Goal: Transaction & Acquisition: Purchase product/service

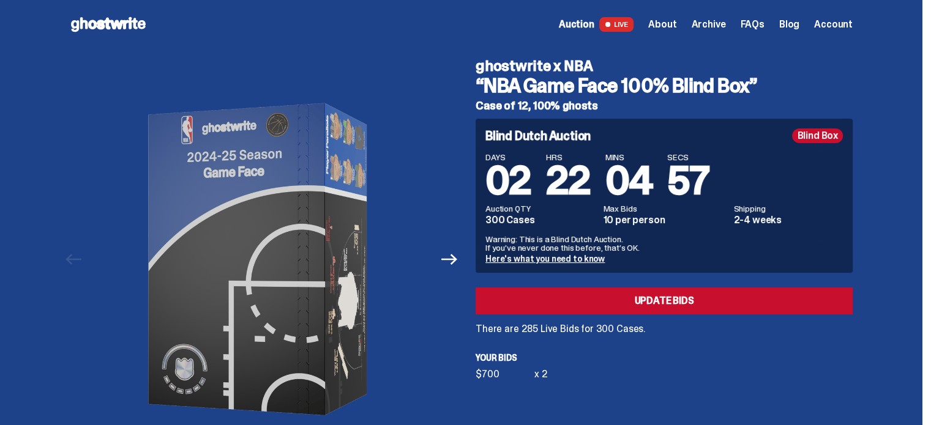
click at [843, 21] on span "Account" at bounding box center [833, 25] width 39 height 10
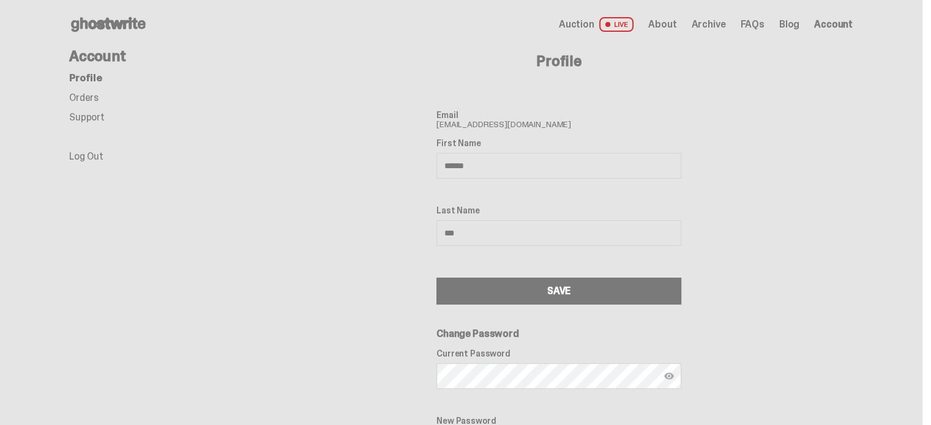
click at [591, 23] on span "Auction" at bounding box center [576, 25] width 35 height 10
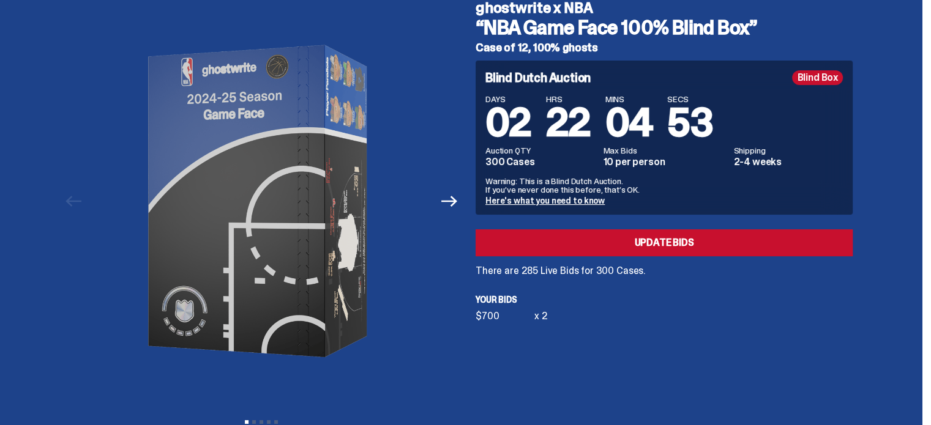
scroll to position [61, 0]
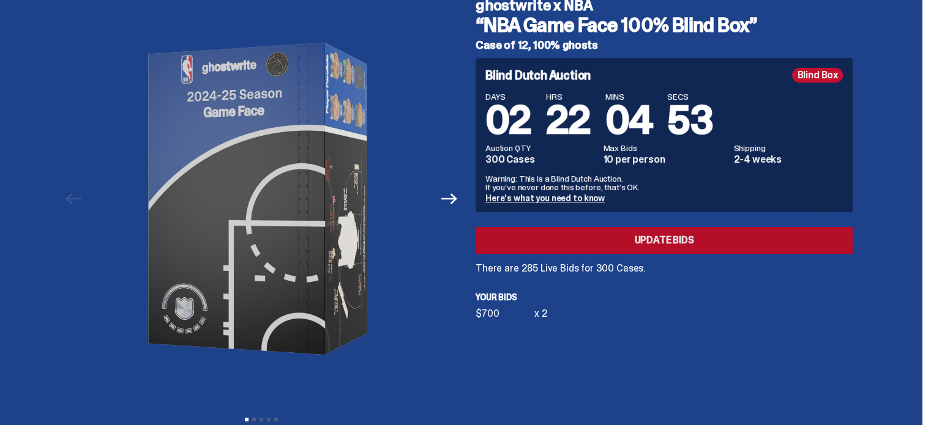
click at [575, 241] on link "Update Bids" at bounding box center [664, 240] width 377 height 27
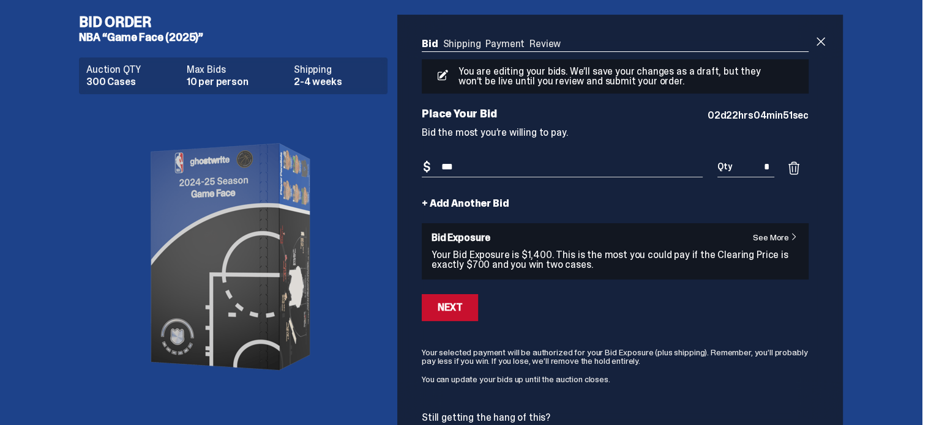
click at [477, 169] on input "***" at bounding box center [562, 167] width 281 height 20
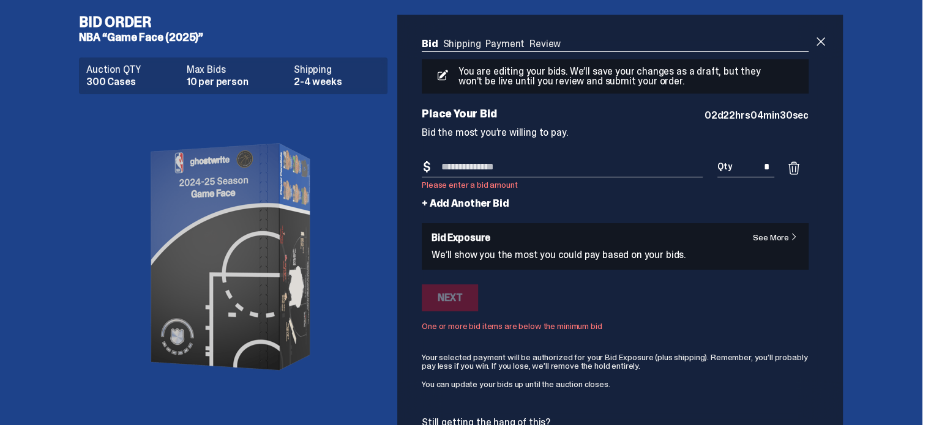
click at [796, 164] on span at bounding box center [793, 168] width 15 height 15
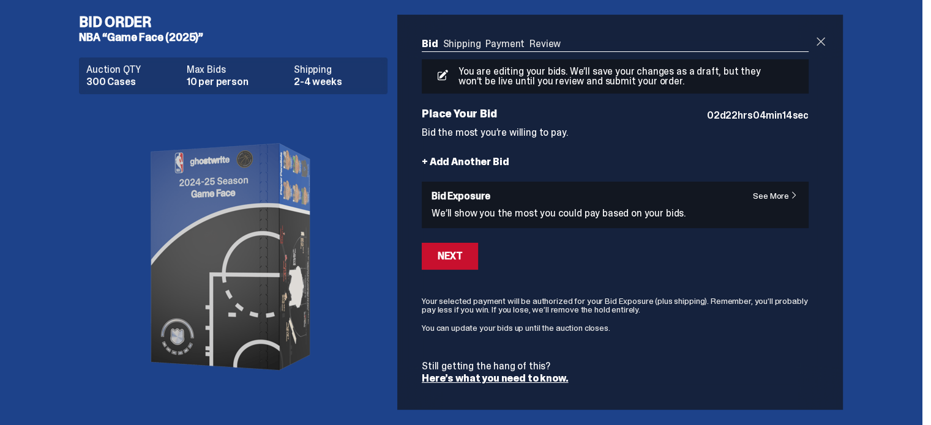
click at [822, 43] on span at bounding box center [820, 41] width 15 height 15
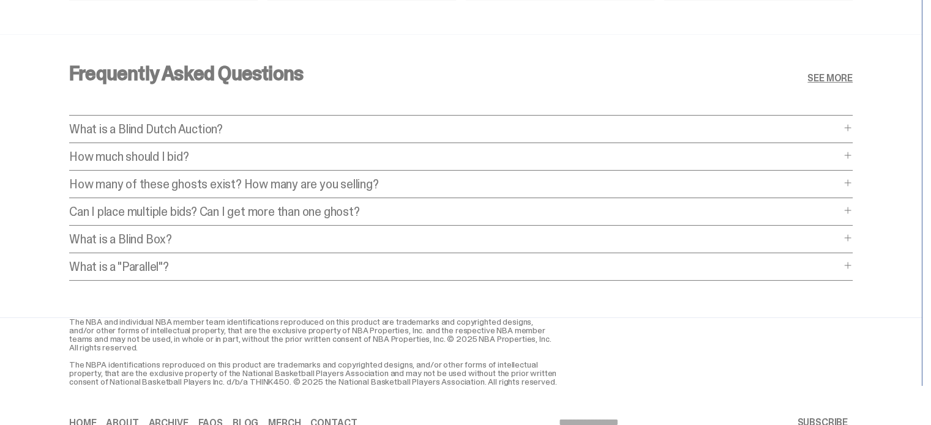
scroll to position [4917, 0]
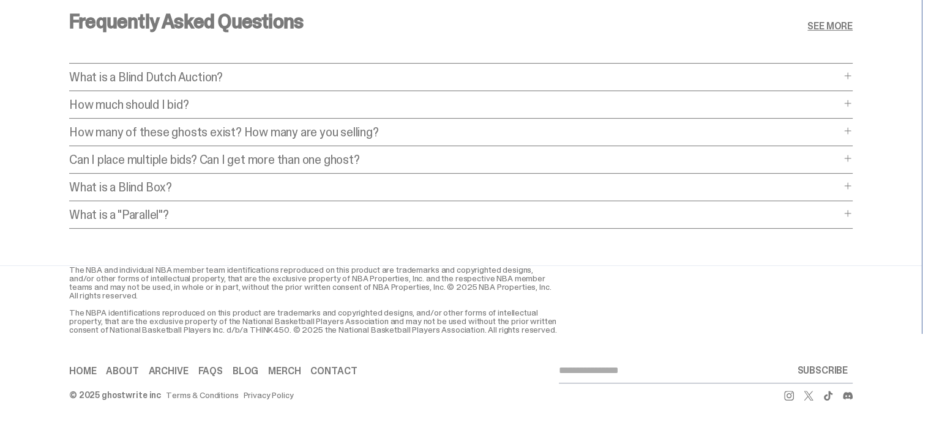
click at [338, 369] on link "Contact" at bounding box center [333, 372] width 47 height 10
click at [660, 297] on div "The NBA and individual NBA member team identifications reproduced on this produ…" at bounding box center [460, 300] width 783 height 69
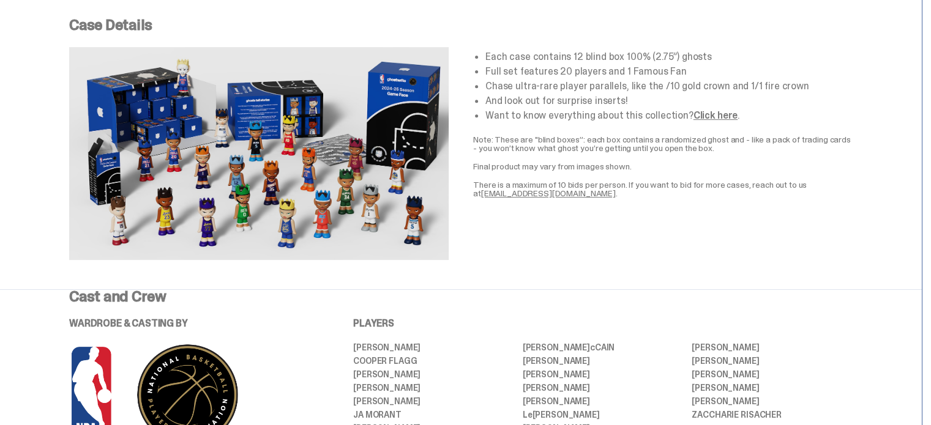
scroll to position [507, 0]
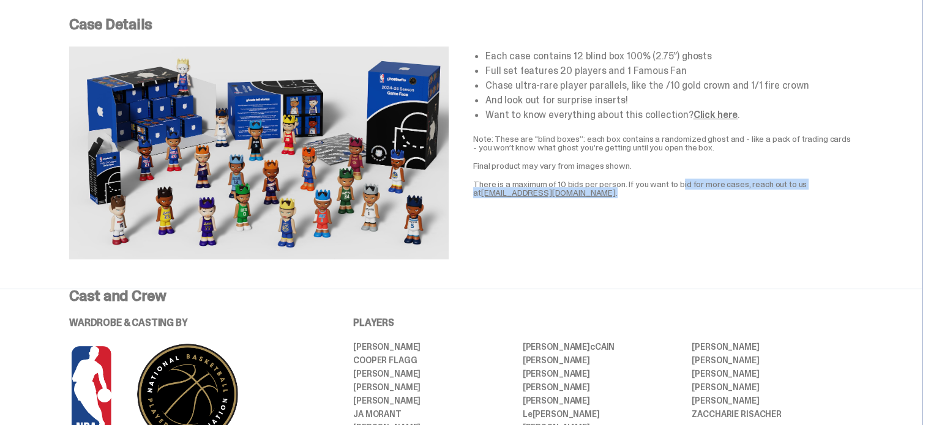
drag, startPoint x: 633, startPoint y: 183, endPoint x: 666, endPoint y: 200, distance: 36.9
click at [666, 200] on div "Each case contains 12 blind box 100% (2.75”) ghosts Full set features 20 player…" at bounding box center [662, 153] width 379 height 213
click at [670, 200] on div "Each case contains 12 blind box 100% (2.75”) ghosts Full set features 20 player…" at bounding box center [662, 153] width 379 height 213
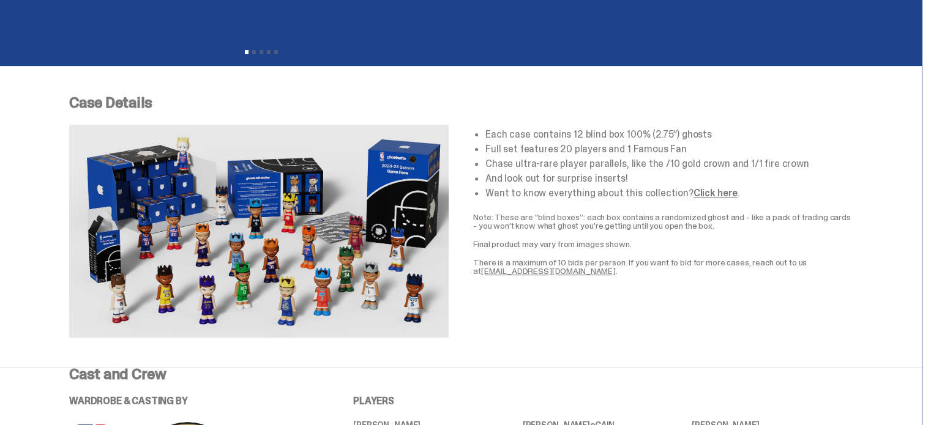
scroll to position [0, 0]
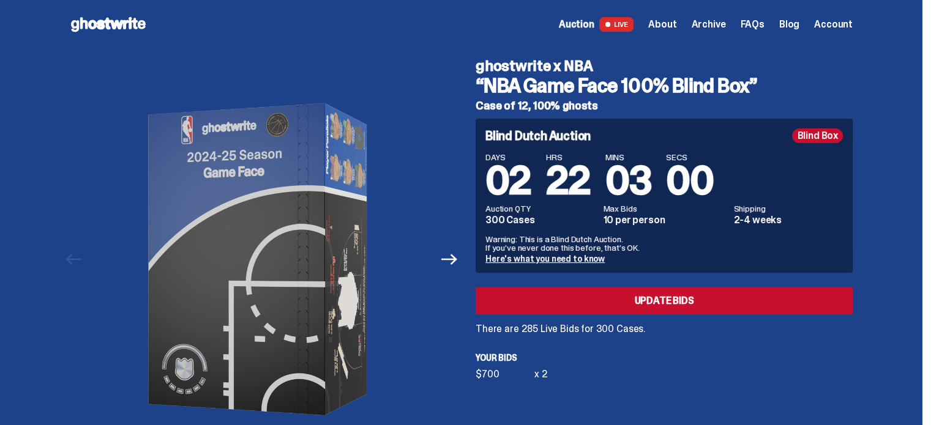
click at [840, 26] on span "Account" at bounding box center [833, 25] width 39 height 10
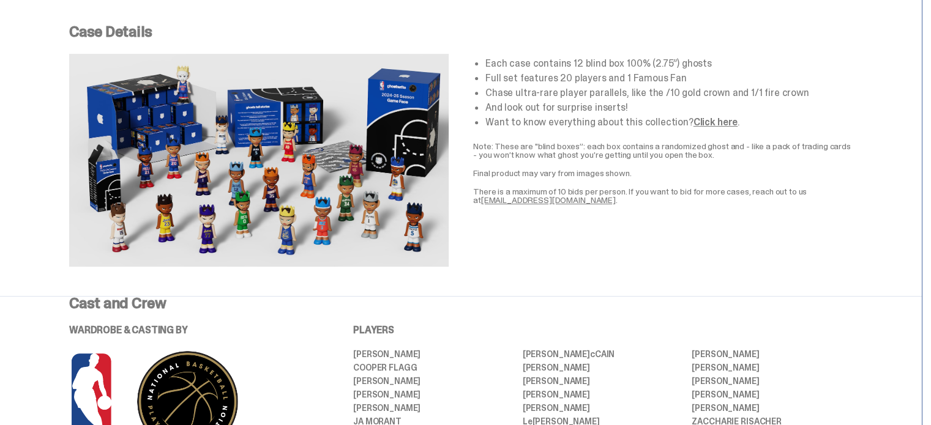
scroll to position [499, 0]
